Goal: Task Accomplishment & Management: Use online tool/utility

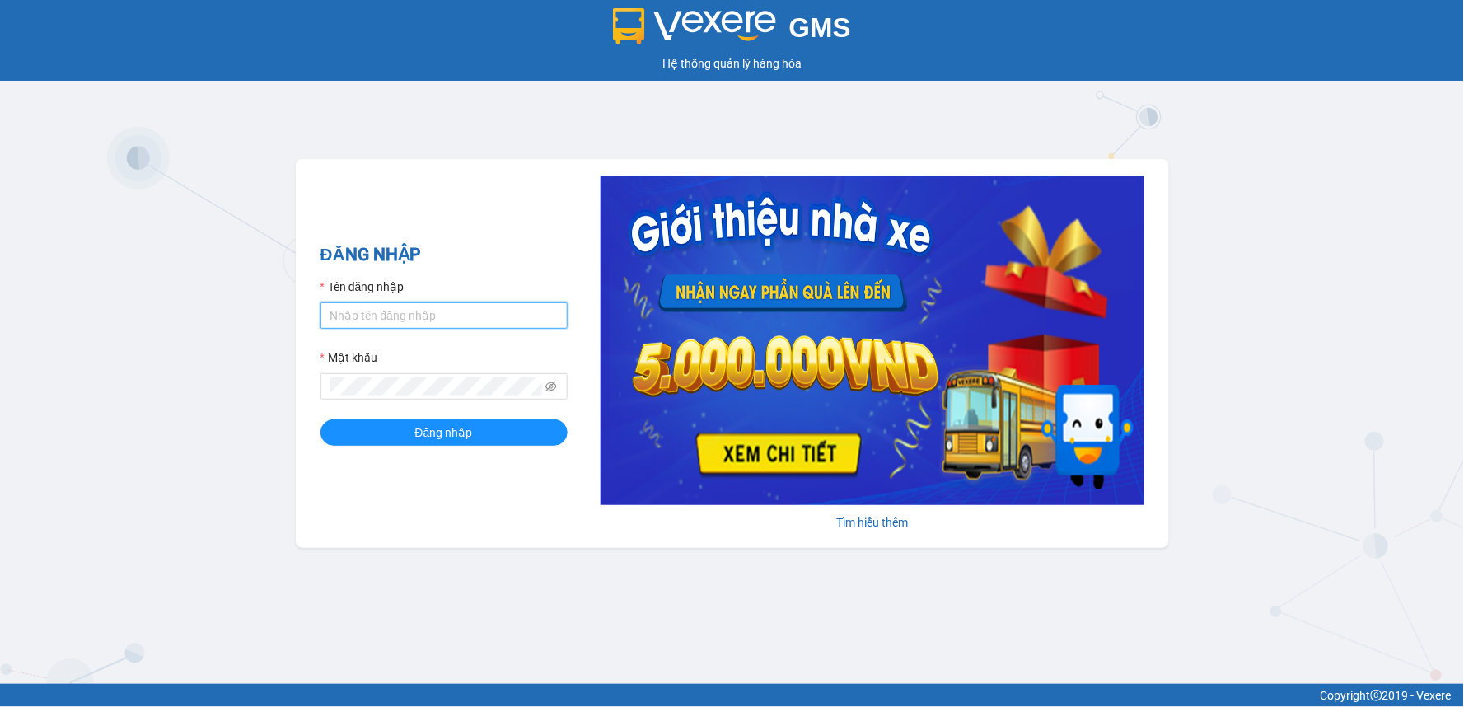
click at [470, 316] on input "Tên đăng nhập" at bounding box center [443, 315] width 247 height 26
click at [424, 317] on input "Tên đăng nhập" at bounding box center [443, 315] width 247 height 26
click at [320, 419] on button "Đăng nhập" at bounding box center [443, 432] width 247 height 26
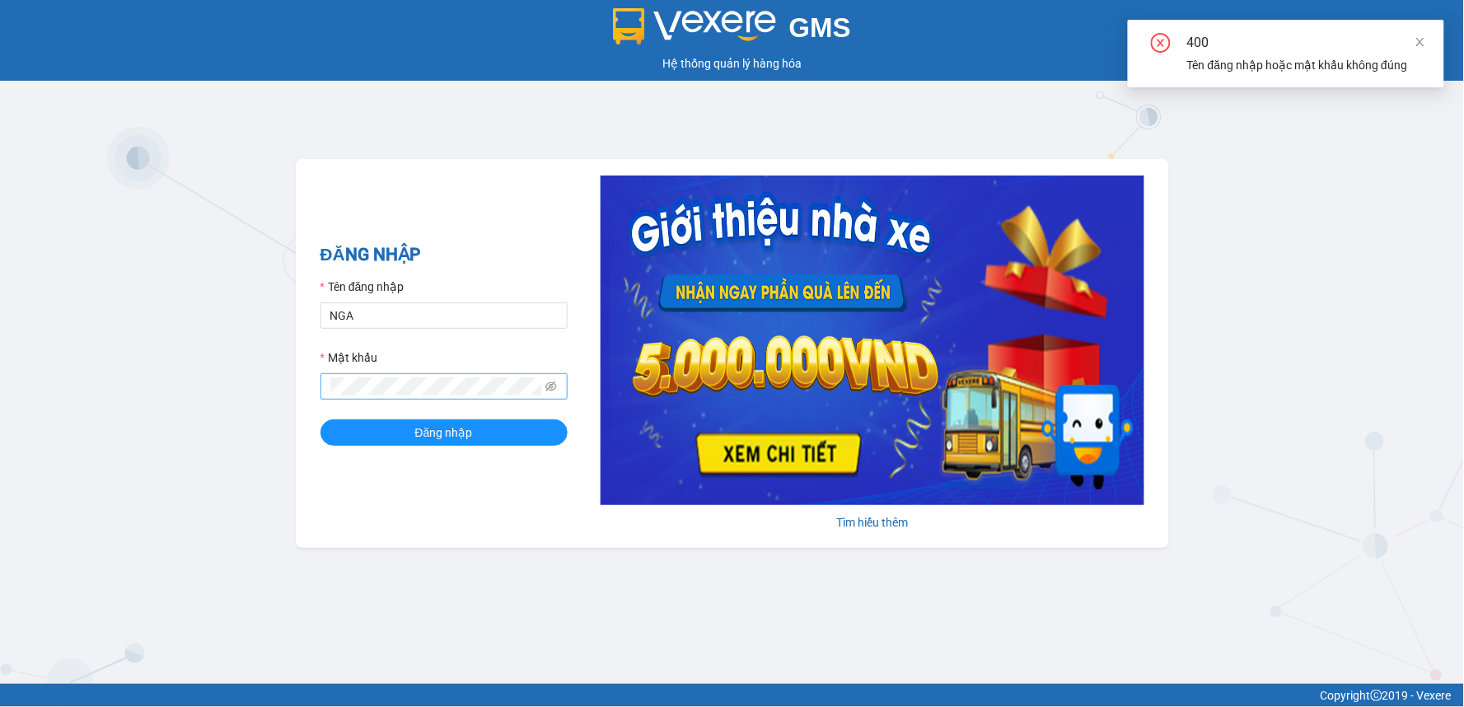
click at [563, 391] on span at bounding box center [443, 386] width 247 height 26
click at [545, 388] on icon "eye-invisible" at bounding box center [551, 387] width 12 height 12
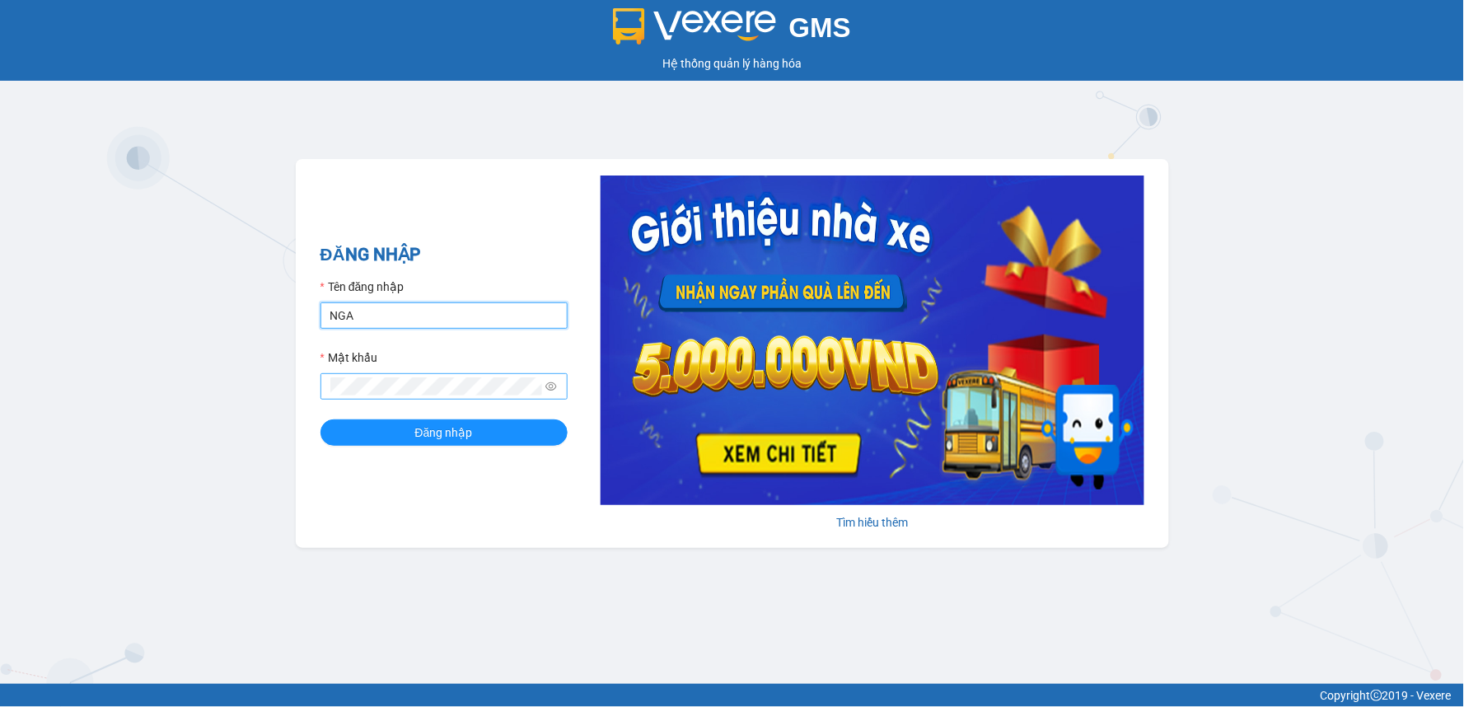
drag, startPoint x: 375, startPoint y: 320, endPoint x: 168, endPoint y: 310, distance: 207.0
click at [173, 313] on div "GMS Hệ thống quản lý hàng hóa ĐĂNG NHẬP Tên đăng nhập NGA Mật khẩu Đăng nhập Tì…" at bounding box center [732, 342] width 1464 height 684
type input "ngannt.phucanex"
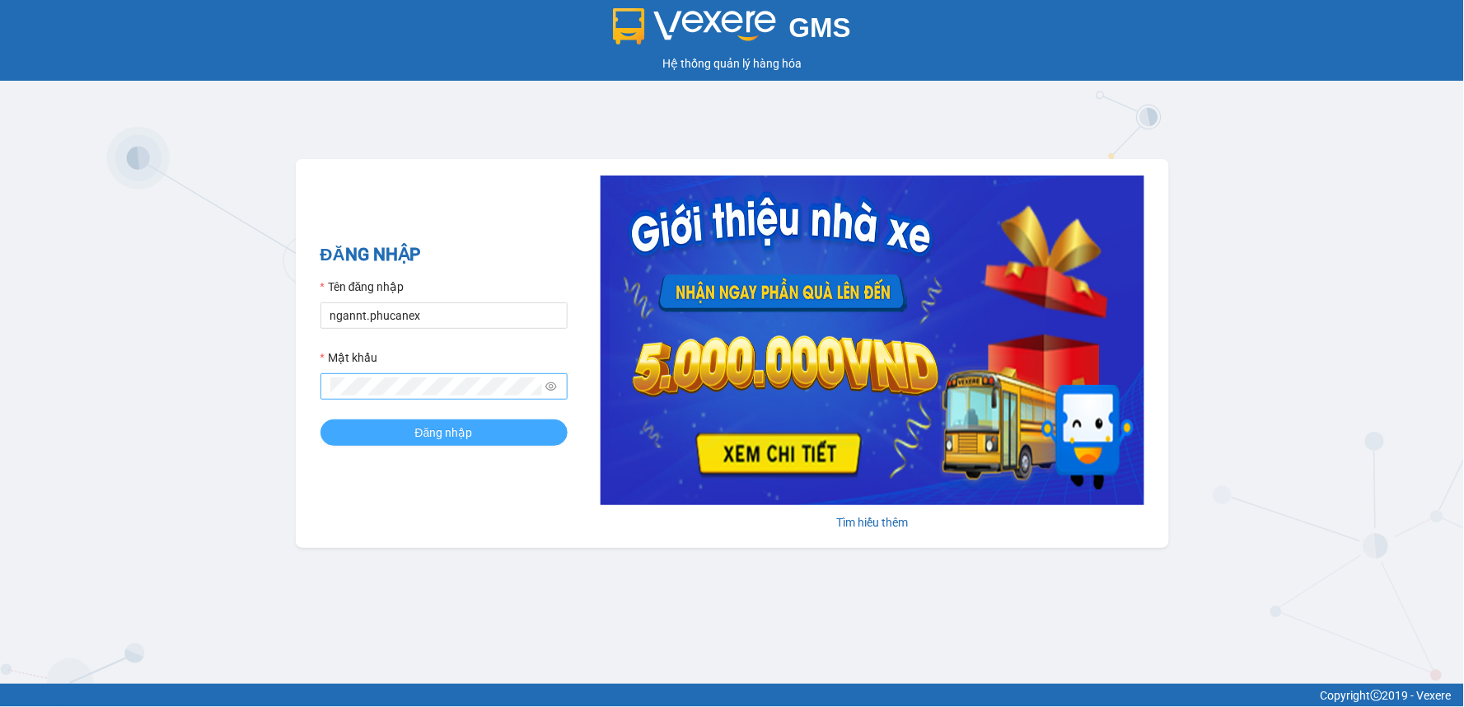
click at [437, 445] on button "Đăng nhập" at bounding box center [443, 432] width 247 height 26
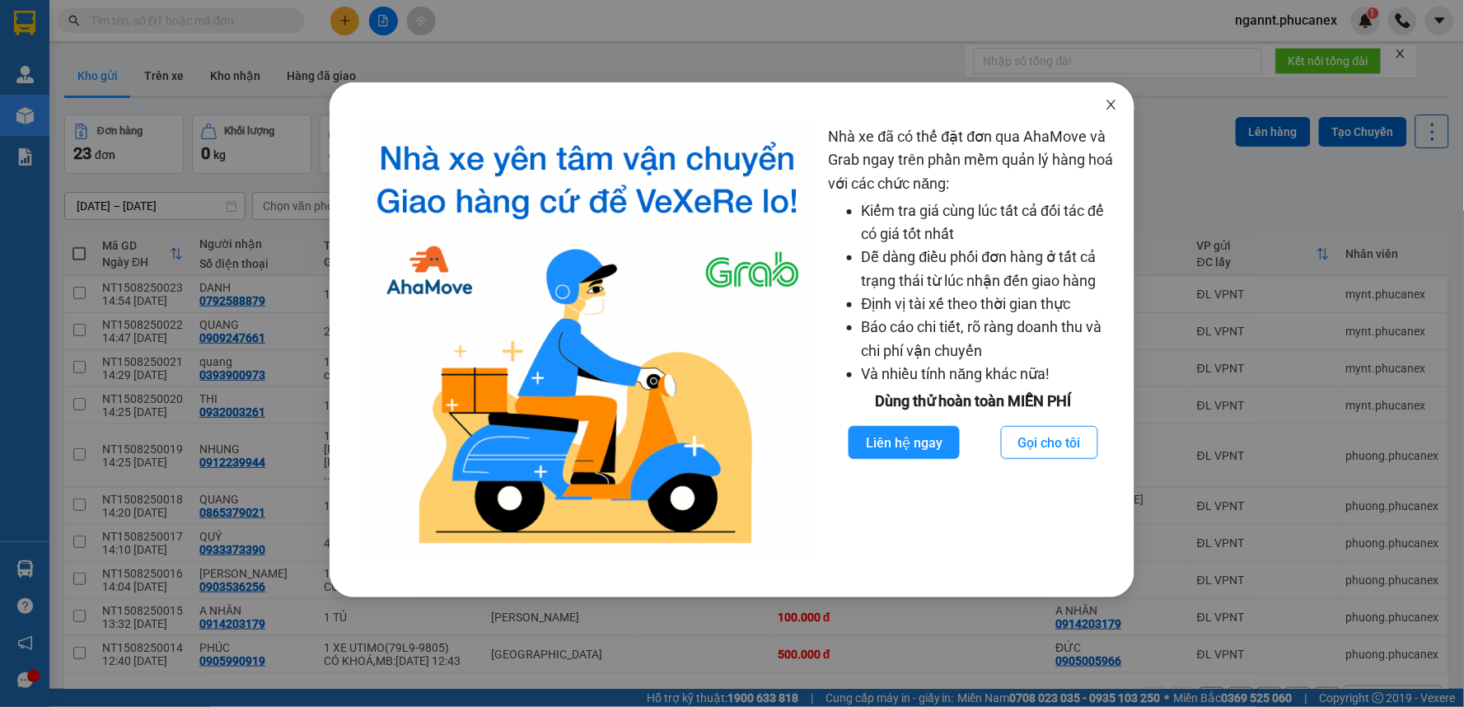
click at [1111, 110] on icon "close" at bounding box center [1111, 104] width 13 height 13
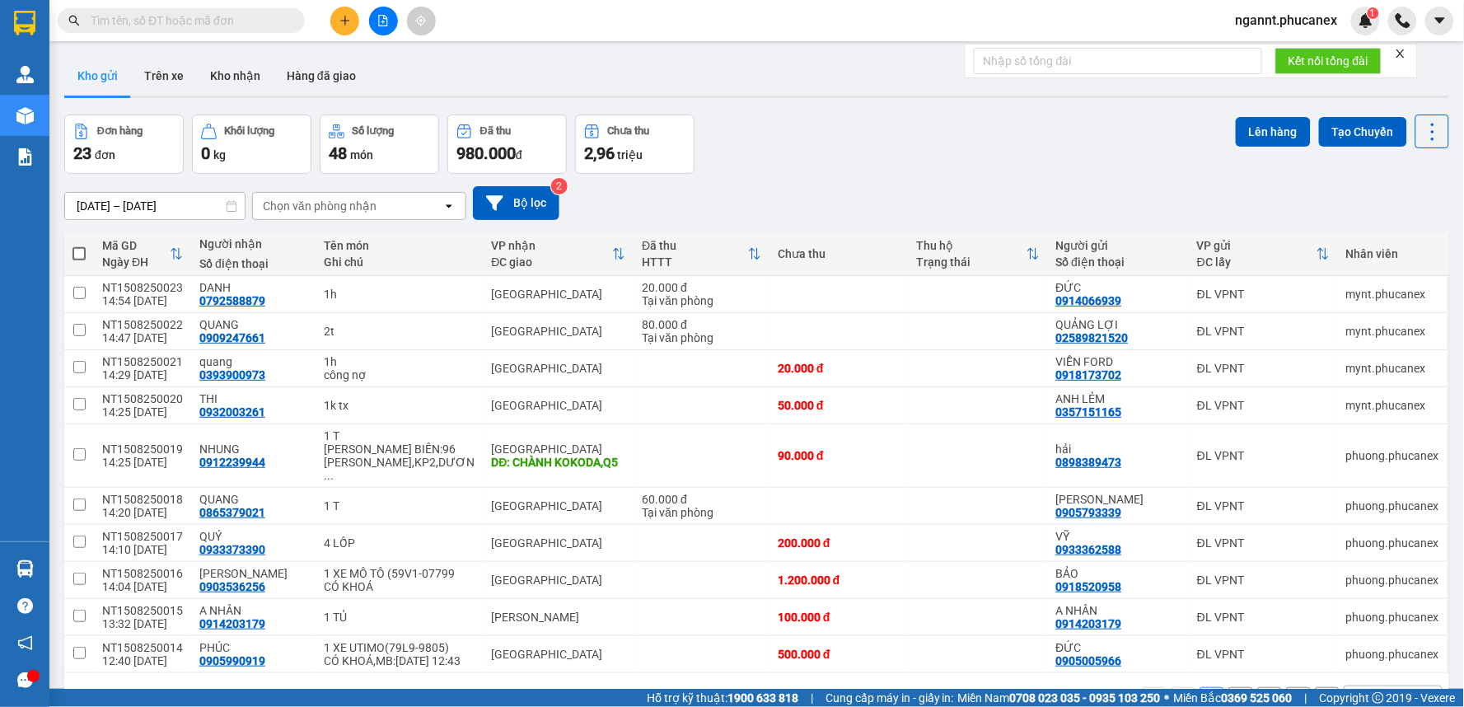
click at [339, 30] on button at bounding box center [344, 21] width 29 height 29
